Goal: Transaction & Acquisition: Obtain resource

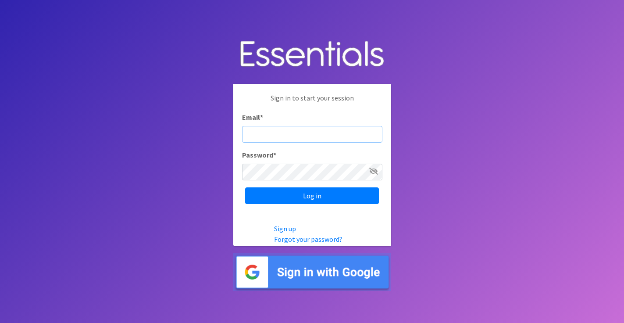
type input "[EMAIL_ADDRESS][DOMAIN_NAME]"
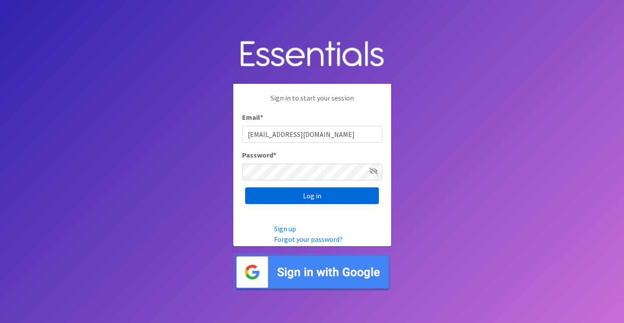
click at [306, 195] on input "Log in" at bounding box center [312, 195] width 134 height 17
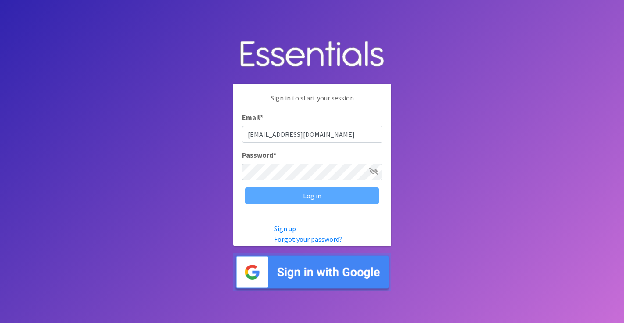
click at [306, 195] on div "Log in" at bounding box center [312, 195] width 140 height 17
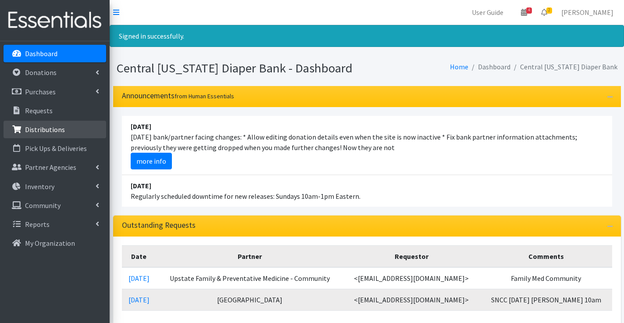
click at [60, 135] on link "Distributions" at bounding box center [55, 130] width 103 height 18
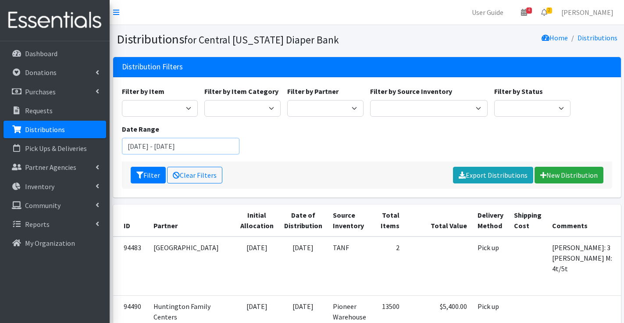
click at [198, 150] on input "June 12, 2025 - September 12, 2025" at bounding box center [181, 146] width 118 height 17
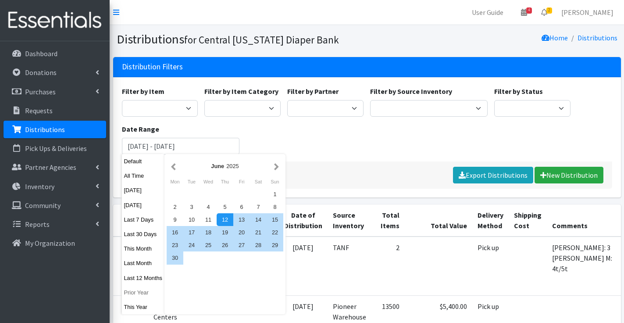
click at [144, 290] on button "Prior Year" at bounding box center [143, 292] width 43 height 13
type input "January 1, 2024 - December 31, 2024"
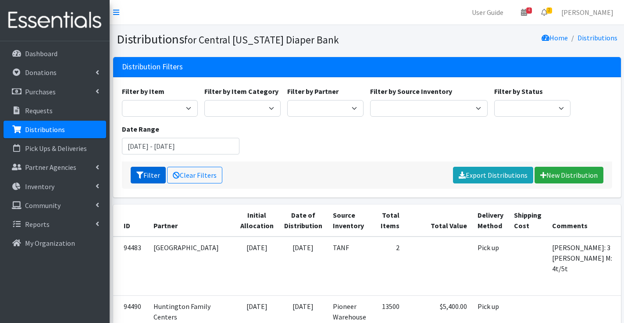
click at [146, 175] on button "Filter" at bounding box center [148, 175] width 35 height 17
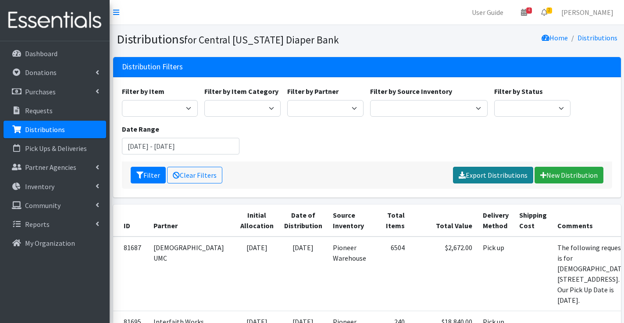
click at [495, 176] on link "Export Distributions" at bounding box center [493, 175] width 80 height 17
